Goal: Browse casually: Explore the website without a specific task or goal

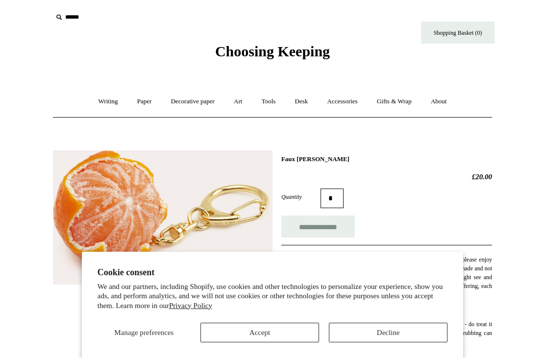
click at [395, 331] on button "Decline" at bounding box center [388, 333] width 119 height 20
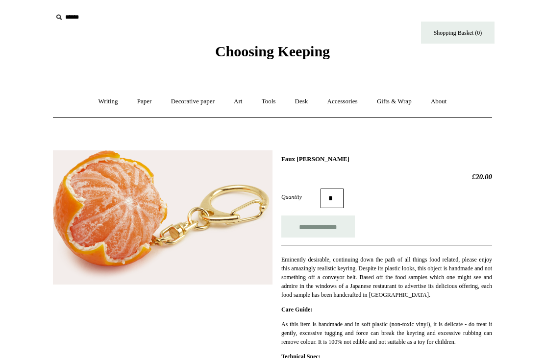
click at [348, 105] on link "Accessories +" at bounding box center [343, 102] width 48 height 26
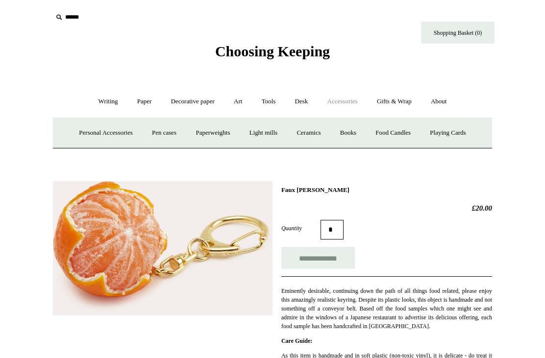
click at [101, 132] on link "Personal Accessories +" at bounding box center [105, 133] width 71 height 26
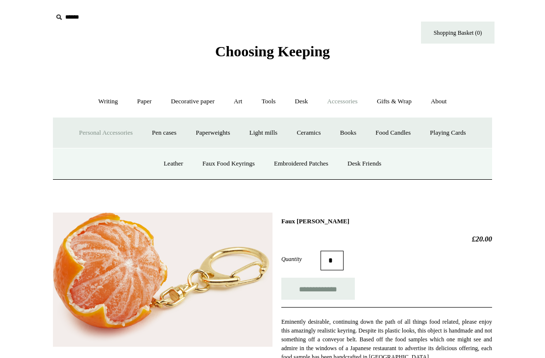
click at [237, 168] on link "Faux Food Keyrings" at bounding box center [229, 164] width 70 height 26
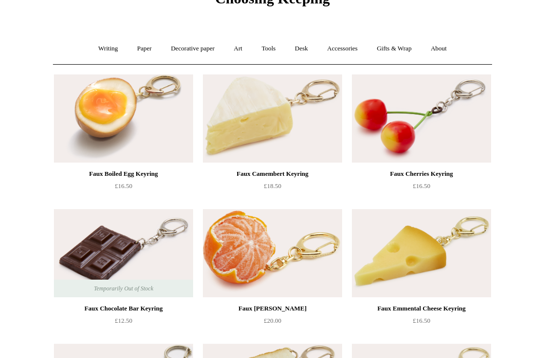
scroll to position [54, 0]
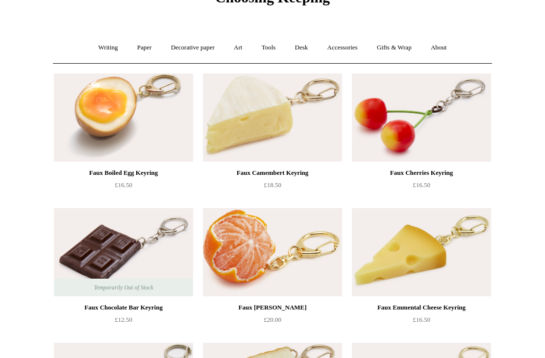
click at [402, 304] on div "Faux Emmental Cheese Keyring" at bounding box center [422, 308] width 134 height 12
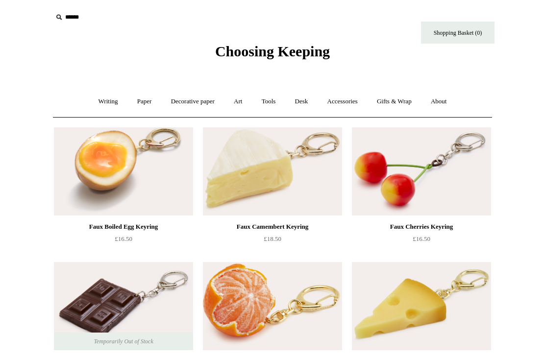
click at [352, 100] on link "Accessories +" at bounding box center [343, 102] width 48 height 26
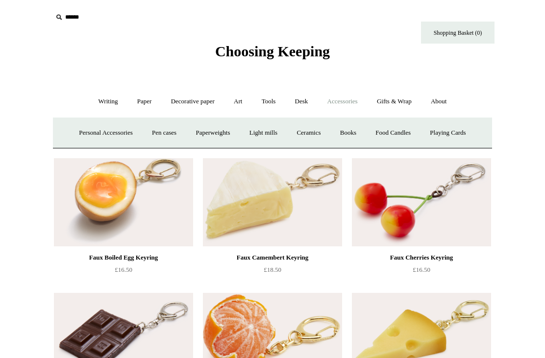
click at [100, 129] on link "Personal Accessories +" at bounding box center [105, 133] width 71 height 26
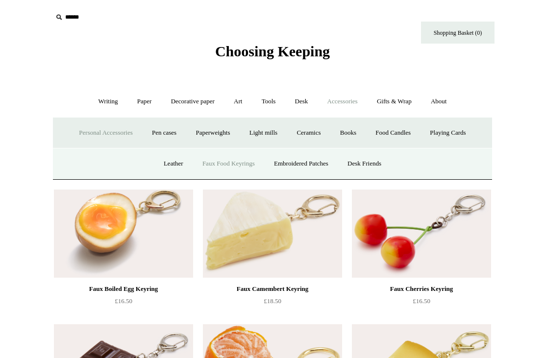
click at [169, 163] on link "Leather" at bounding box center [173, 164] width 37 height 26
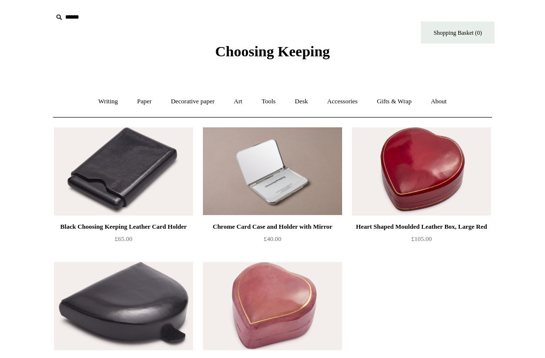
click at [306, 102] on link "Desk +" at bounding box center [301, 102] width 31 height 26
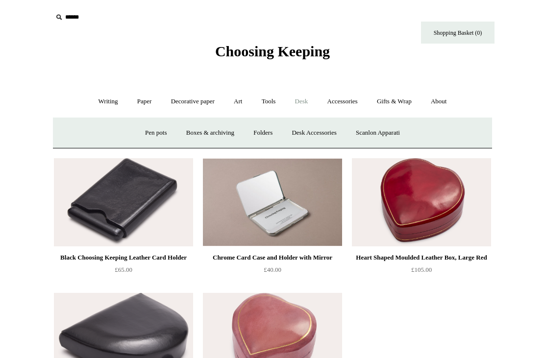
click at [325, 136] on link "Desk Accessories" at bounding box center [314, 133] width 62 height 26
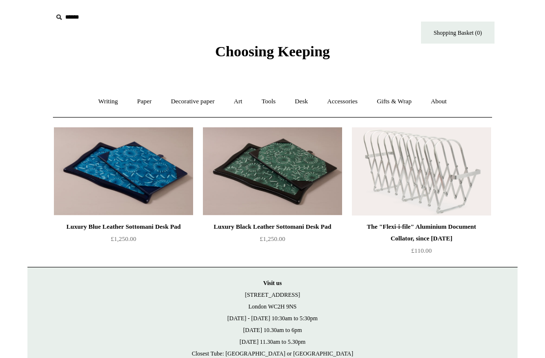
click at [104, 100] on link "Writing +" at bounding box center [108, 102] width 37 height 26
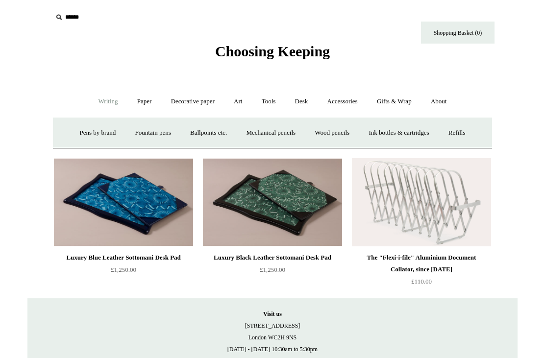
click at [146, 131] on link "Fountain pens +" at bounding box center [152, 133] width 53 height 26
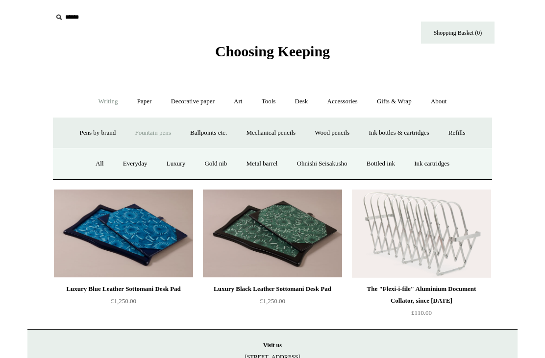
click at [143, 167] on link "Everyday" at bounding box center [135, 164] width 42 height 26
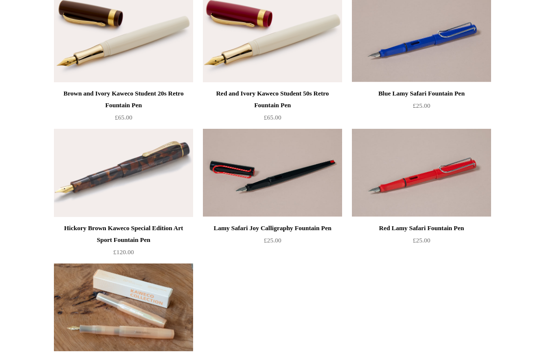
scroll to position [944, 0]
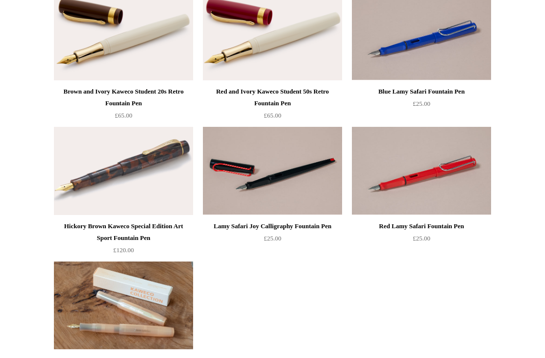
click at [250, 223] on div "Lamy Safari Joy Calligraphy Fountain Pen" at bounding box center [272, 227] width 134 height 12
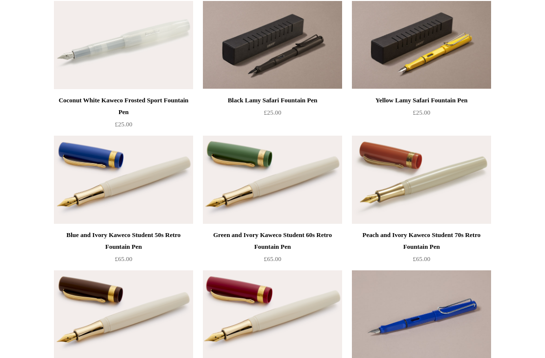
scroll to position [667, 0]
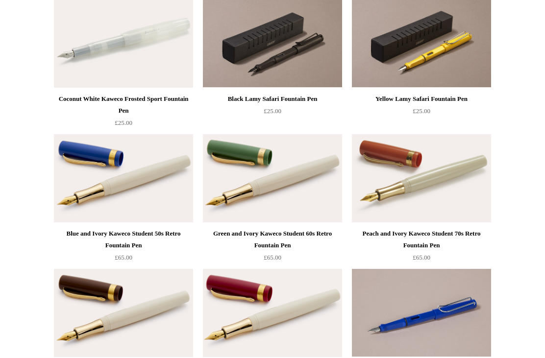
click at [266, 99] on div "Black Lamy Safari Fountain Pen" at bounding box center [272, 100] width 134 height 12
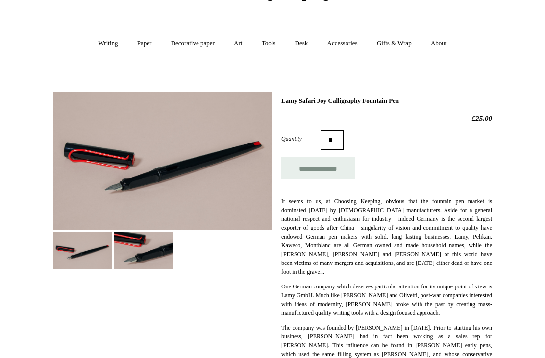
scroll to position [57, 0]
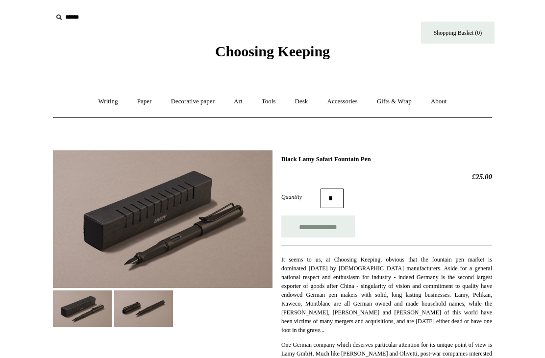
click at [92, 309] on img at bounding box center [82, 309] width 59 height 37
click at [154, 306] on img at bounding box center [143, 309] width 59 height 37
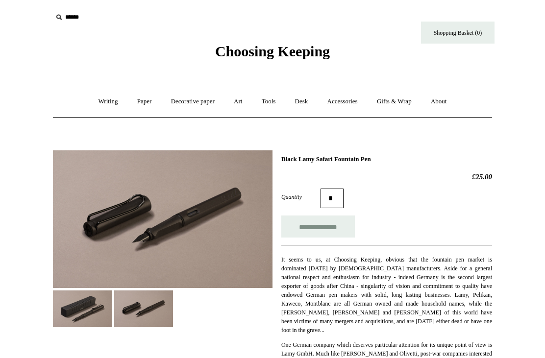
click at [449, 101] on link "About +" at bounding box center [439, 102] width 34 height 26
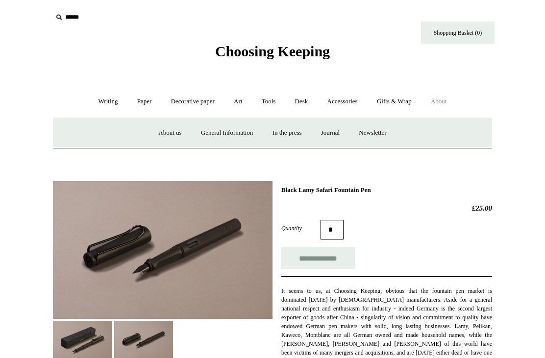
click at [163, 138] on link "About us" at bounding box center [170, 133] width 41 height 26
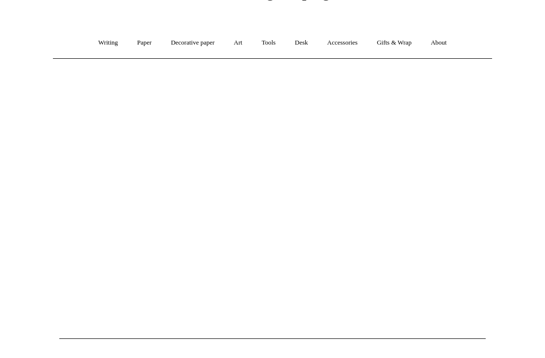
click at [453, 41] on link "About +" at bounding box center [439, 43] width 34 height 26
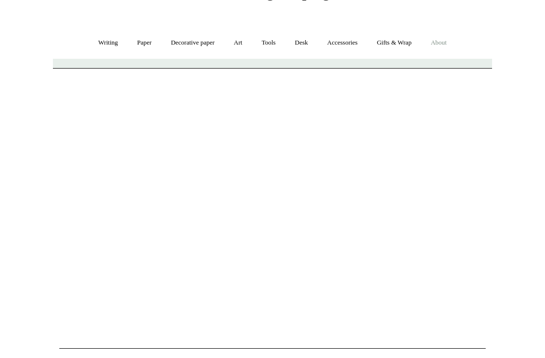
scroll to position [59, 0]
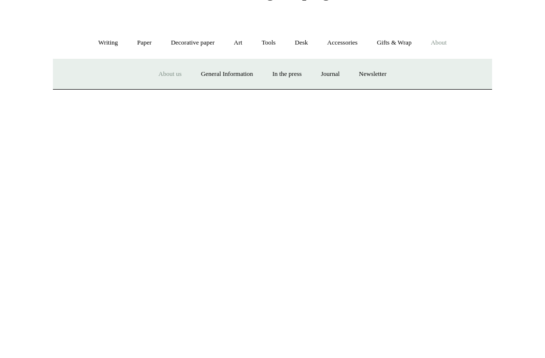
click at [230, 76] on link "General Information" at bounding box center [227, 74] width 70 height 26
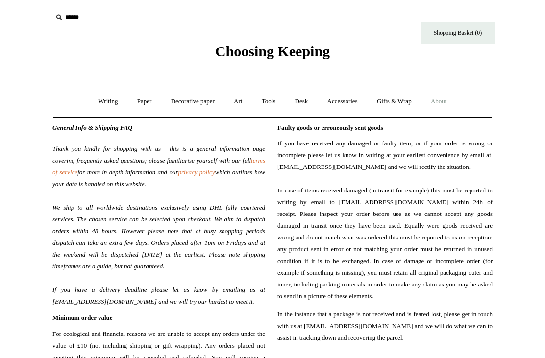
click at [272, 102] on link "Tools +" at bounding box center [269, 102] width 32 height 26
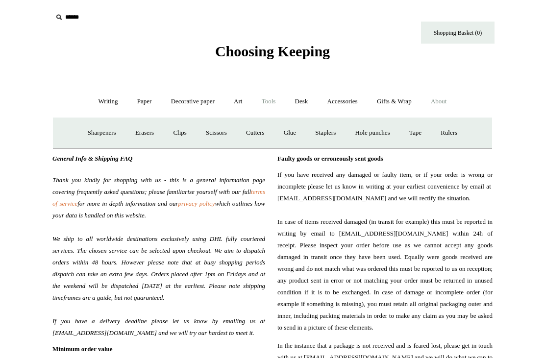
click at [142, 105] on link "Paper +" at bounding box center [144, 102] width 32 height 26
click at [386, 141] on link "Writing paper and envelopes +" at bounding box center [387, 133] width 91 height 26
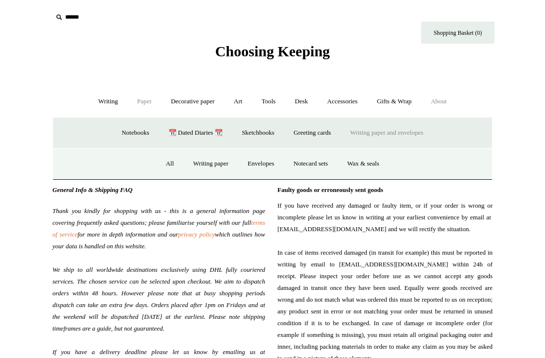
click at [312, 160] on link "Notecard sets" at bounding box center [311, 164] width 52 height 26
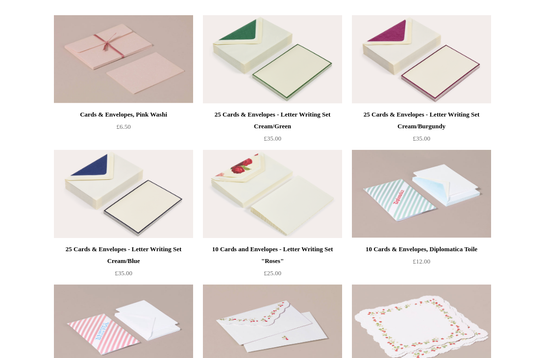
scroll to position [242, 0]
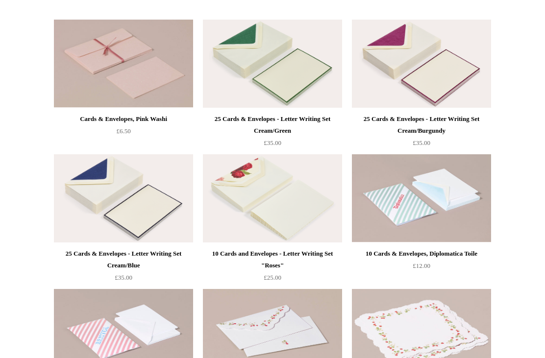
click at [409, 119] on div "25 Cards & Envelopes - Letter Writing Set Cream/Burgundy" at bounding box center [422, 126] width 134 height 24
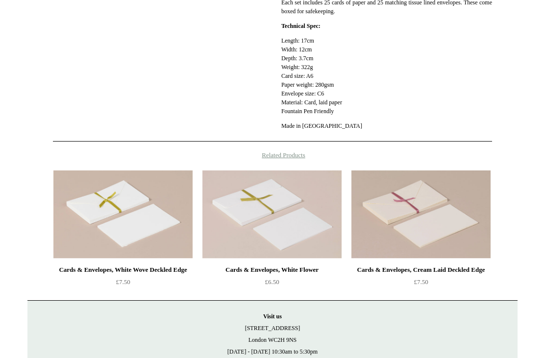
scroll to position [313, 0]
click at [90, 264] on div "Cards & Envelopes, White Wove Deckled Edge" at bounding box center [123, 270] width 134 height 12
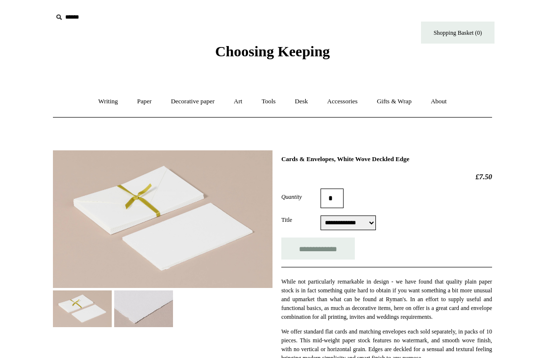
click at [155, 317] on img at bounding box center [143, 309] width 59 height 37
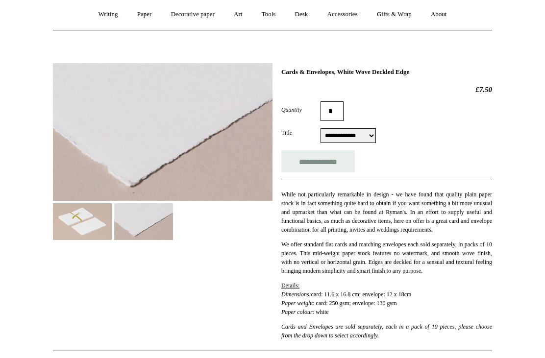
scroll to position [82, 0]
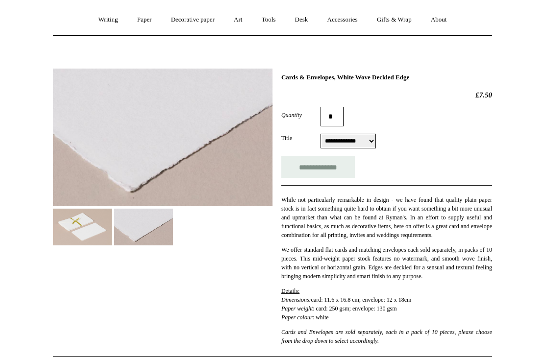
click at [376, 142] on select "**********" at bounding box center [348, 141] width 55 height 15
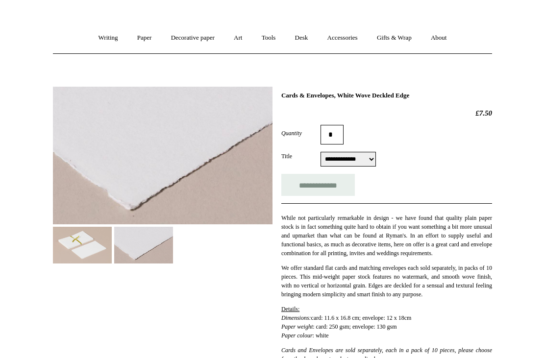
scroll to position [0, 0]
